Goal: Task Accomplishment & Management: Complete application form

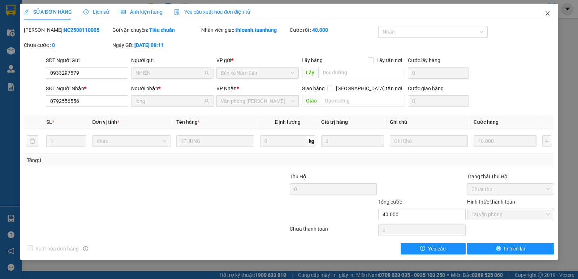
click at [549, 13] on icon "close" at bounding box center [548, 13] width 6 height 6
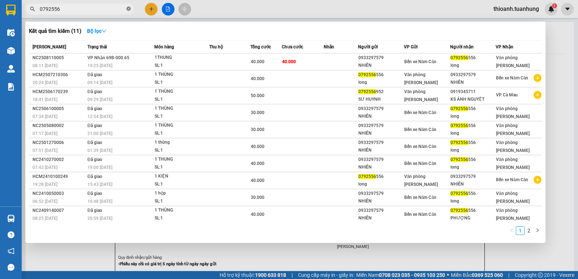
click at [128, 10] on icon "close-circle" at bounding box center [128, 9] width 4 height 4
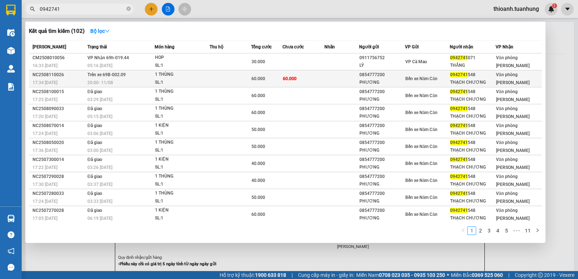
type input "0942741"
click at [333, 85] on td at bounding box center [341, 78] width 35 height 17
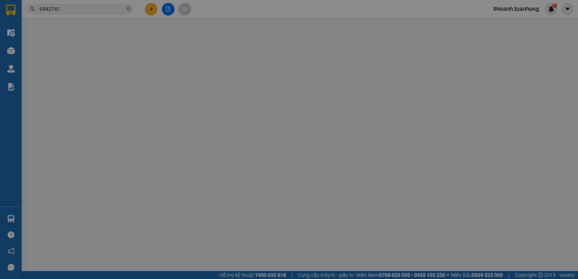
type input "0854777200"
type input "PHƯƠNG"
type input "0942741548"
type input "THẠCH CHƯƠNG"
type input "60.000"
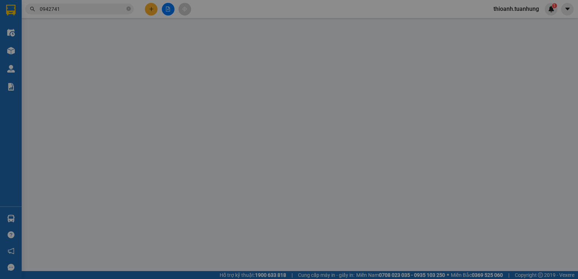
type input "60.000"
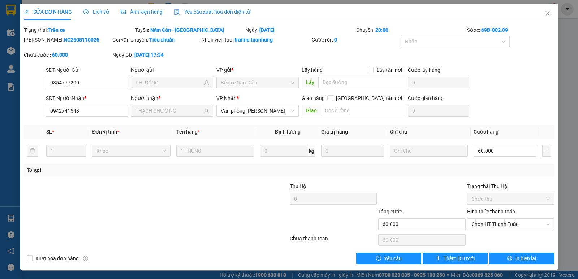
click at [509, 251] on div "Total Paid Fee 0 Total UnPaid Fee 60.000 Cash Collection Total Fee Trạng thái: …" at bounding box center [289, 145] width 530 height 238
click at [509, 253] on button "In biên lai" at bounding box center [521, 259] width 65 height 12
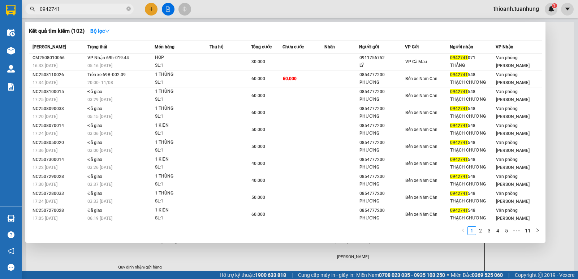
click at [107, 10] on input "0942741" at bounding box center [82, 9] width 85 height 8
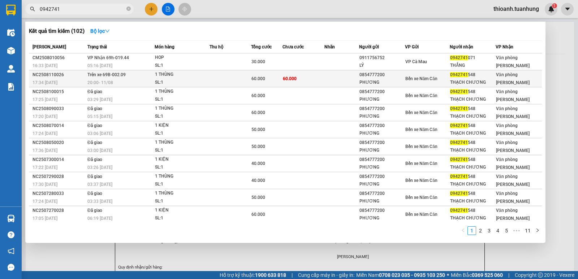
click at [322, 73] on td "60.000" at bounding box center [304, 78] width 42 height 17
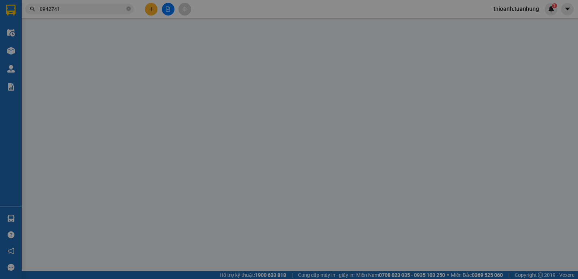
type input "0854777200"
type input "PHƯƠNG"
type input "0942741548"
type input "THẠCH CHƯƠNG"
type input "60.000"
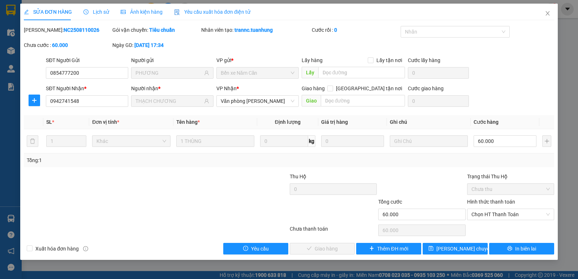
click at [494, 204] on label "Hình thức thanh toán" at bounding box center [491, 202] width 48 height 6
click at [494, 209] on input "Hình thức thanh toán" at bounding box center [507, 214] width 73 height 11
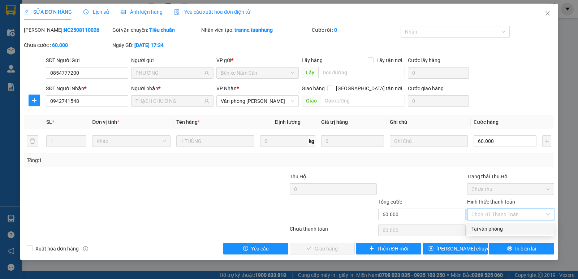
click at [497, 232] on div "Tại văn phòng" at bounding box center [510, 229] width 78 height 8
type input "0"
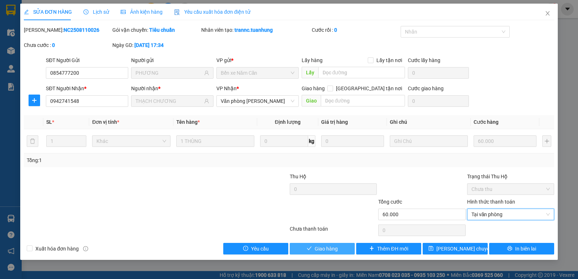
click at [324, 253] on button "Giao hàng" at bounding box center [322, 249] width 65 height 12
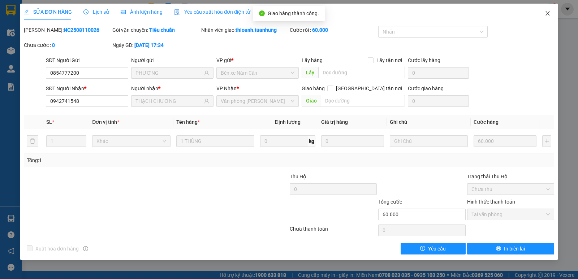
click at [546, 14] on icon "close" at bounding box center [548, 13] width 6 height 6
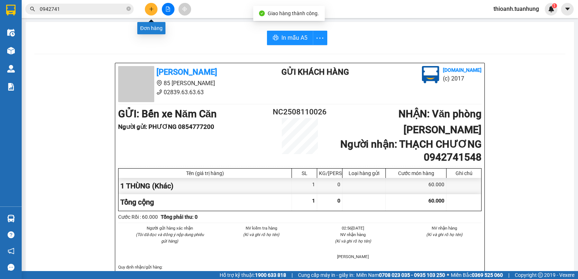
click at [151, 12] on button at bounding box center [151, 9] width 13 height 13
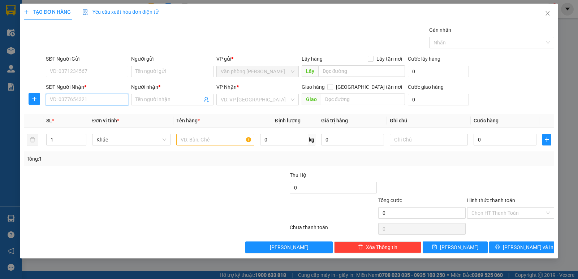
click at [69, 98] on input "SĐT Người Nhận *" at bounding box center [87, 100] width 82 height 12
click at [91, 100] on input "0377160370" at bounding box center [87, 100] width 82 height 12
type input "0377160037"
drag, startPoint x: 90, startPoint y: 114, endPoint x: 95, endPoint y: 113, distance: 5.1
click at [90, 114] on div "0377160037 - TRANG" at bounding box center [87, 114] width 74 height 8
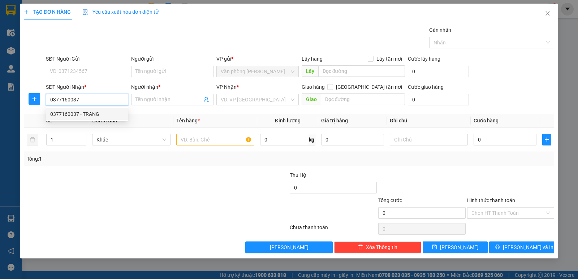
type input "TRANG"
type input "0377160037"
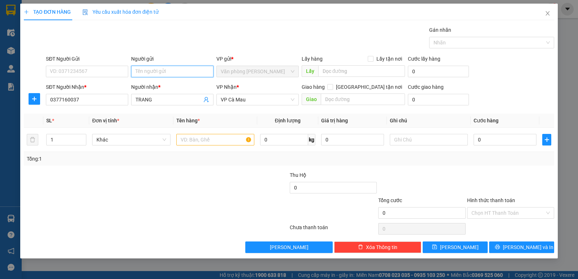
click at [154, 72] on input "Người gửi" at bounding box center [172, 72] width 82 height 12
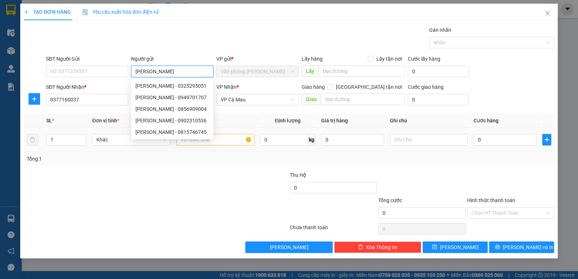
type input "[PERSON_NAME]"
click at [195, 143] on input "text" at bounding box center [215, 140] width 78 height 12
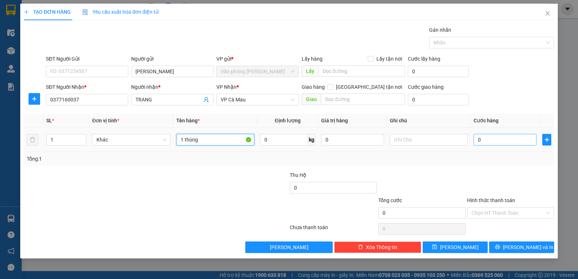
type input "1 thùng"
click at [501, 141] on input "0" at bounding box center [505, 140] width 63 height 12
type input "7"
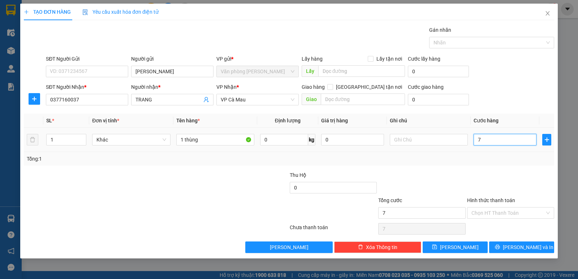
type input "70"
type input "70.000"
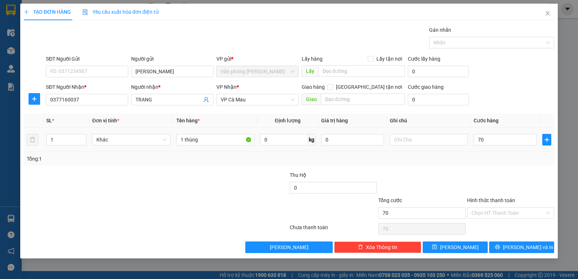
type input "70.000"
drag, startPoint x: 493, startPoint y: 146, endPoint x: 493, endPoint y: 167, distance: 20.6
click at [493, 161] on div "SL * Đơn vị tính * Tên hàng * Định lượng Giá trị hàng Ghi chú Cước hàng 1 Khác …" at bounding box center [289, 140] width 530 height 52
click at [500, 246] on icon "printer" at bounding box center [497, 247] width 5 height 5
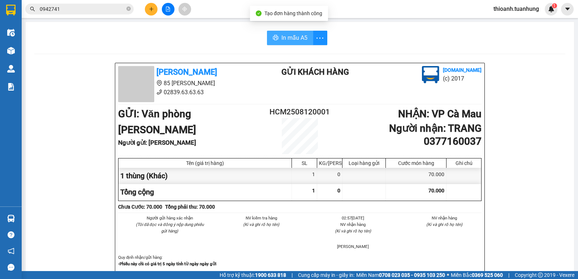
click at [296, 40] on span "In mẫu A5" at bounding box center [294, 37] width 26 height 9
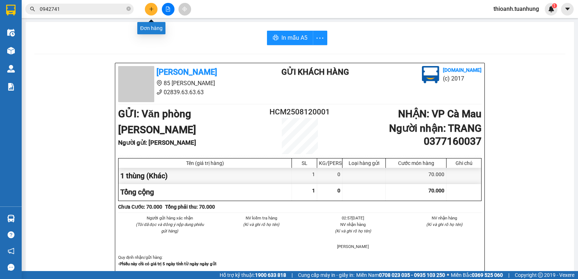
click at [149, 10] on icon "plus" at bounding box center [151, 9] width 5 height 5
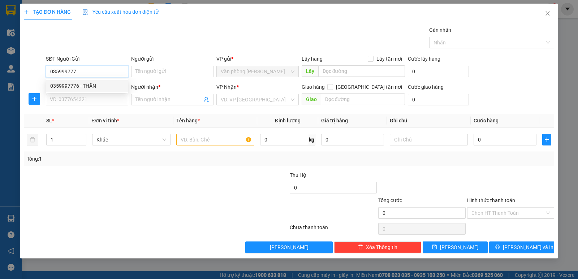
click at [92, 85] on div "0359997776 - THÂN" at bounding box center [87, 86] width 74 height 8
type input "0359997776"
type input "THÂN"
type input "0359997776"
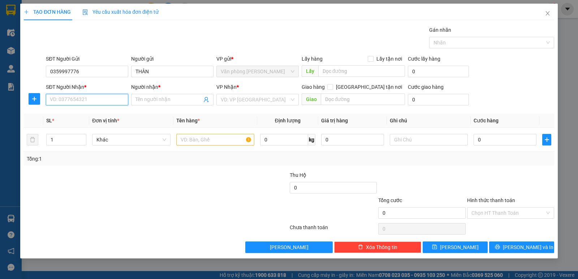
click at [91, 100] on input "SĐT Người Nhận *" at bounding box center [87, 100] width 82 height 12
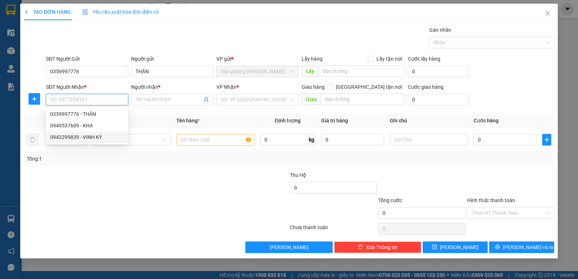
click at [92, 138] on div "0942299839 - VINH KÝ" at bounding box center [87, 137] width 74 height 8
type input "0942299839"
type input "VINH KÝ"
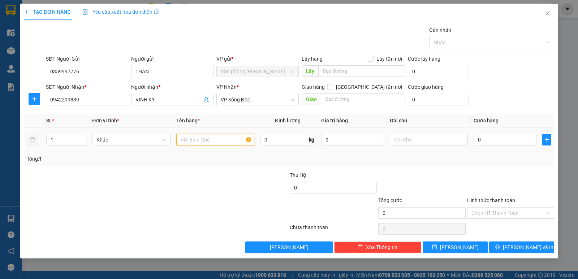
click at [193, 143] on input "text" at bounding box center [215, 140] width 78 height 12
type input "1 THÙNG"
click at [484, 137] on input "0" at bounding box center [505, 140] width 63 height 12
type input "8"
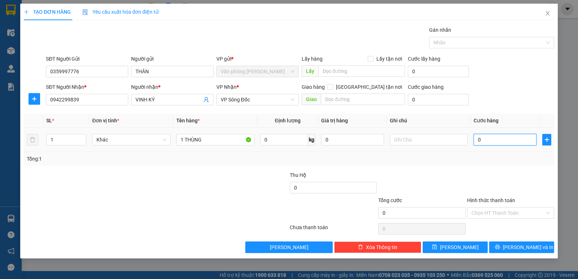
type input "8"
type input "80"
type input "80.000"
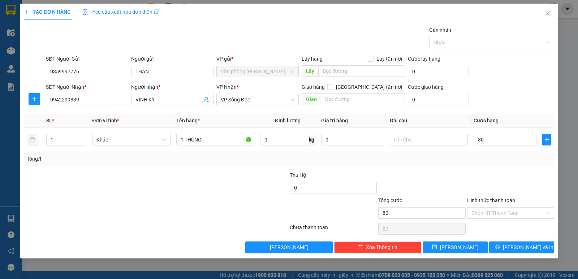
type input "80.000"
click at [503, 164] on div "Tổng: 1" at bounding box center [289, 159] width 530 height 14
drag, startPoint x: 507, startPoint y: 247, endPoint x: 283, endPoint y: 59, distance: 292.1
click at [508, 247] on button "[PERSON_NAME] và In" at bounding box center [521, 248] width 65 height 12
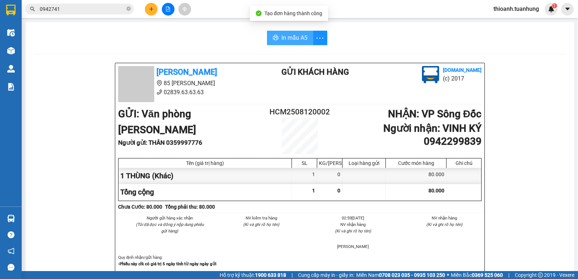
click at [302, 39] on span "In mẫu A5" at bounding box center [294, 37] width 26 height 9
click at [127, 9] on icon "close-circle" at bounding box center [128, 9] width 4 height 4
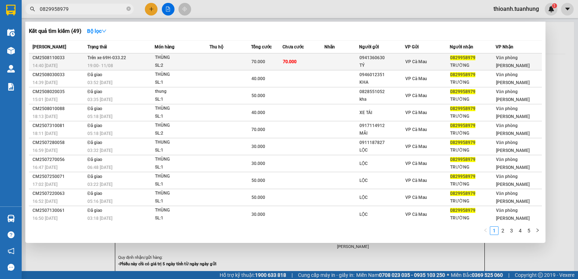
type input "0829958979"
click at [353, 60] on td at bounding box center [341, 61] width 35 height 17
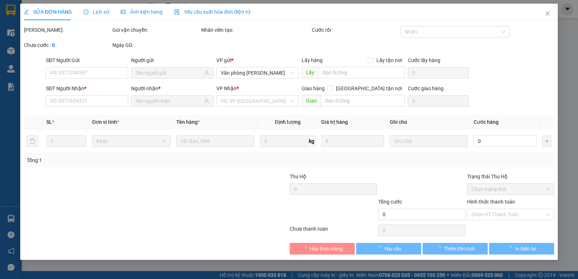
type input "0941360630"
type input "TÝ"
type input "0829958979"
type input "TRƯỜNG"
type input "70.000"
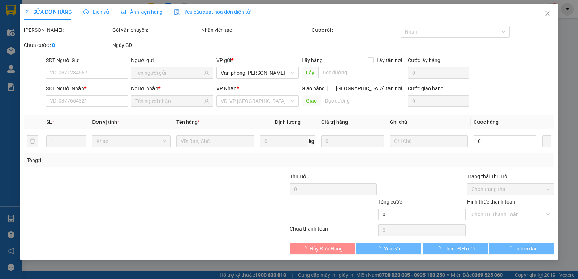
type input "70.000"
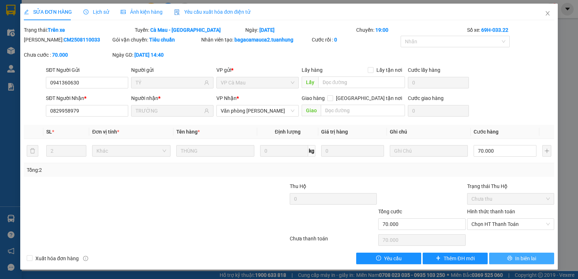
click at [524, 262] on span "In biên lai" at bounding box center [525, 259] width 21 height 8
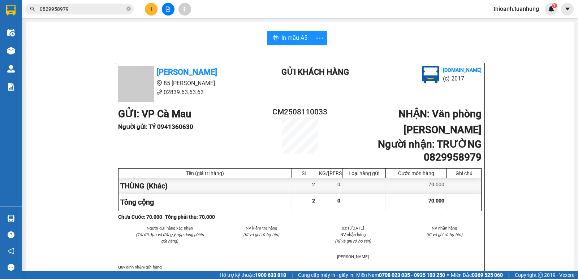
click at [93, 10] on input "0829958979" at bounding box center [82, 9] width 85 height 8
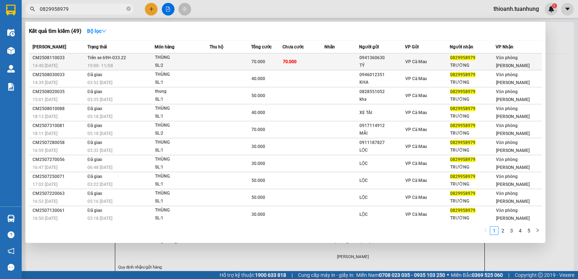
click at [380, 63] on div "TÝ" at bounding box center [381, 66] width 45 height 8
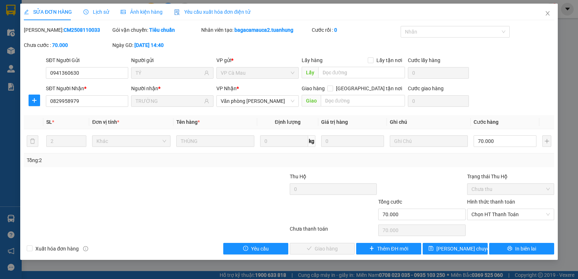
click at [506, 201] on label "Hình thức thanh toán" at bounding box center [491, 202] width 48 height 6
click at [506, 209] on input "Hình thức thanh toán" at bounding box center [507, 214] width 73 height 11
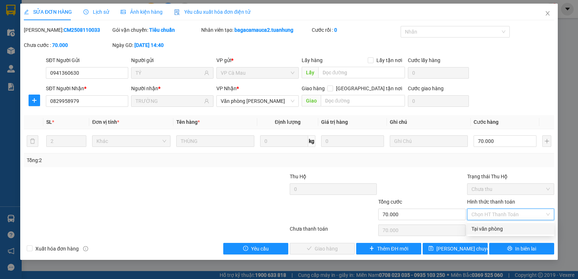
click at [503, 228] on div "Tại văn phòng" at bounding box center [510, 229] width 78 height 8
type input "0"
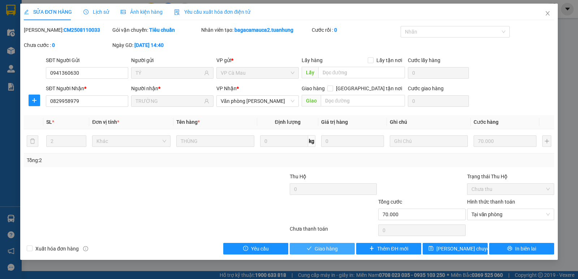
click at [313, 248] on button "Giao hàng" at bounding box center [322, 249] width 65 height 12
